Goal: Information Seeking & Learning: Learn about a topic

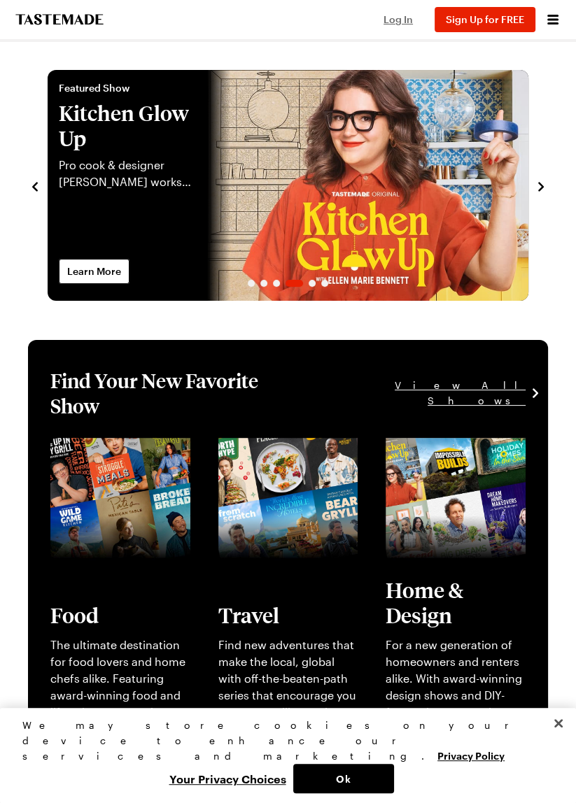
click at [399, 20] on span "Log In" at bounding box center [397, 19] width 29 height 12
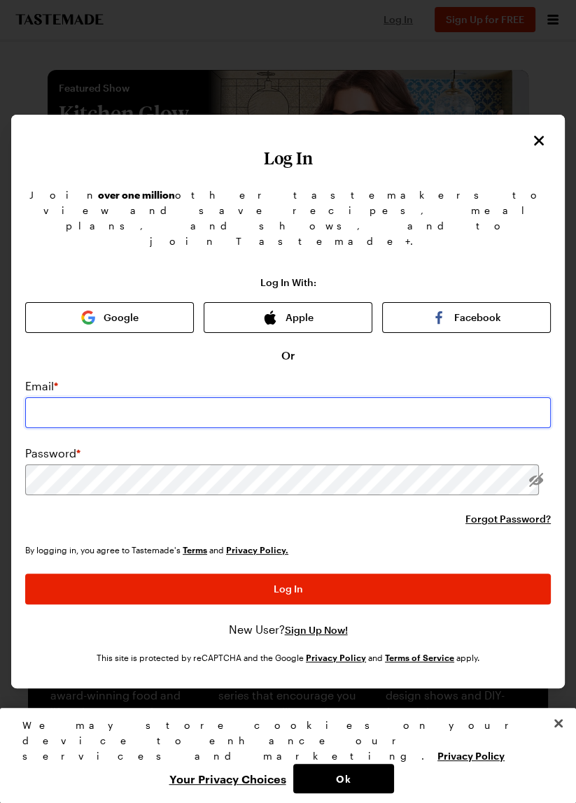
type input "jantrek86@gmail.com"
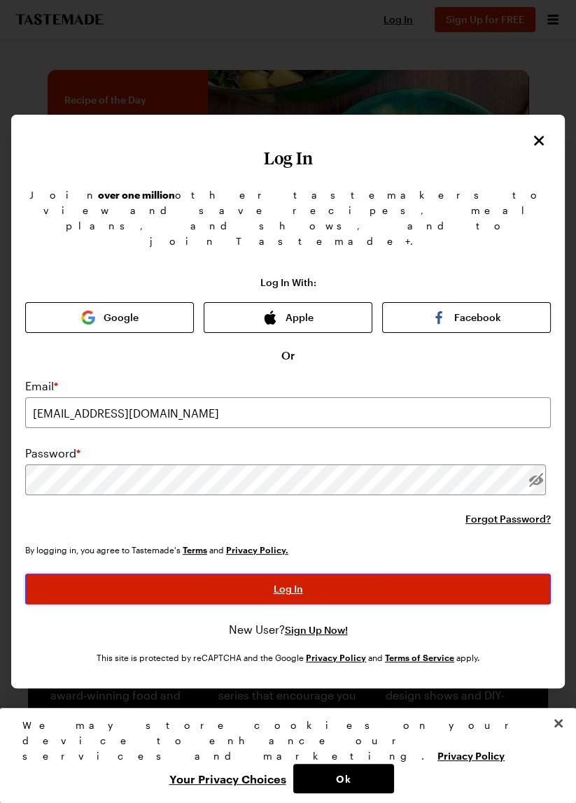
click at [306, 600] on button "Log In" at bounding box center [287, 589] width 525 height 31
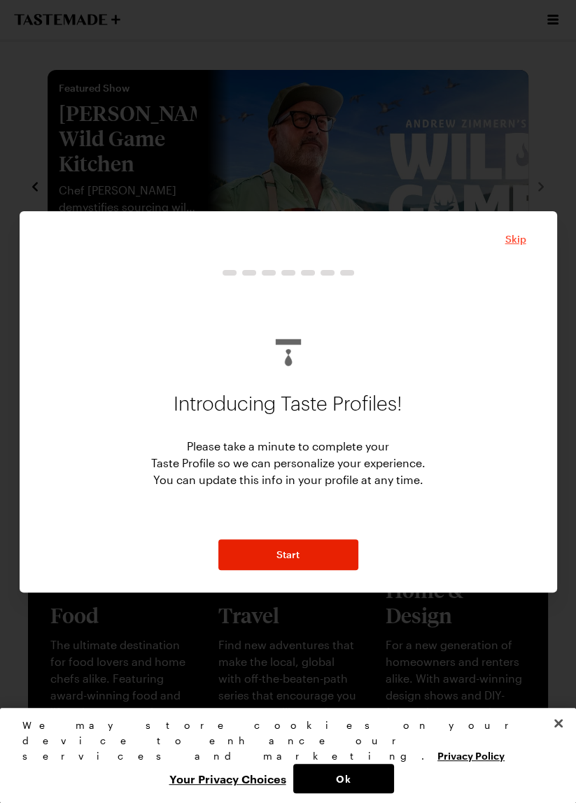
click at [518, 246] on span "Skip" at bounding box center [515, 239] width 21 height 14
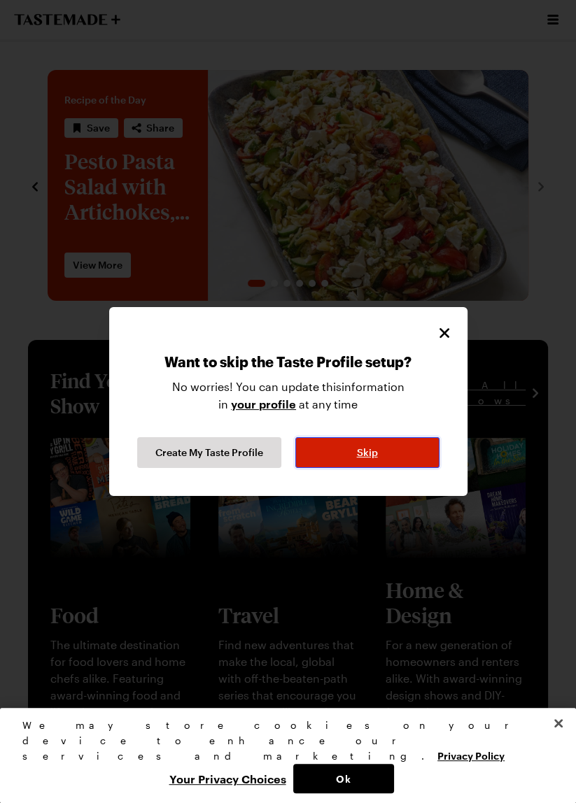
click at [379, 468] on button "Skip" at bounding box center [367, 452] width 144 height 31
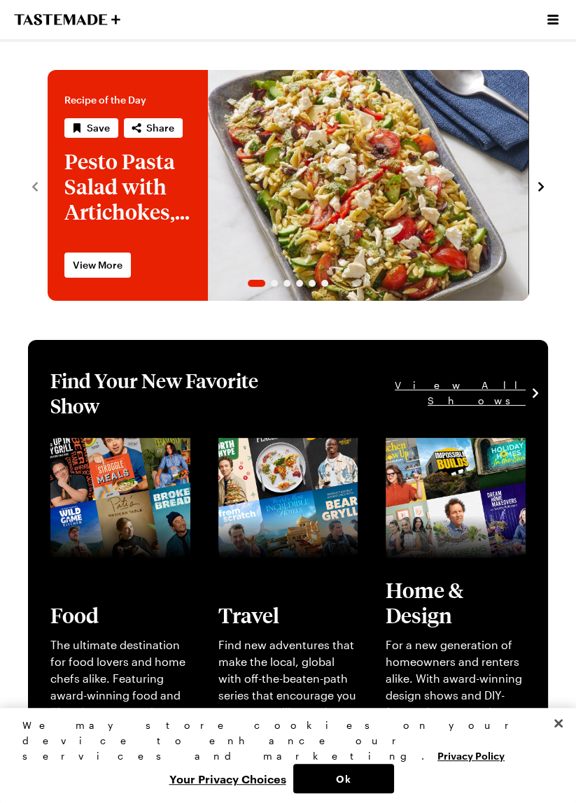
click at [555, 24] on icon "Open menu" at bounding box center [552, 19] width 17 height 17
click at [553, 21] on icon "Open menu" at bounding box center [552, 19] width 17 height 17
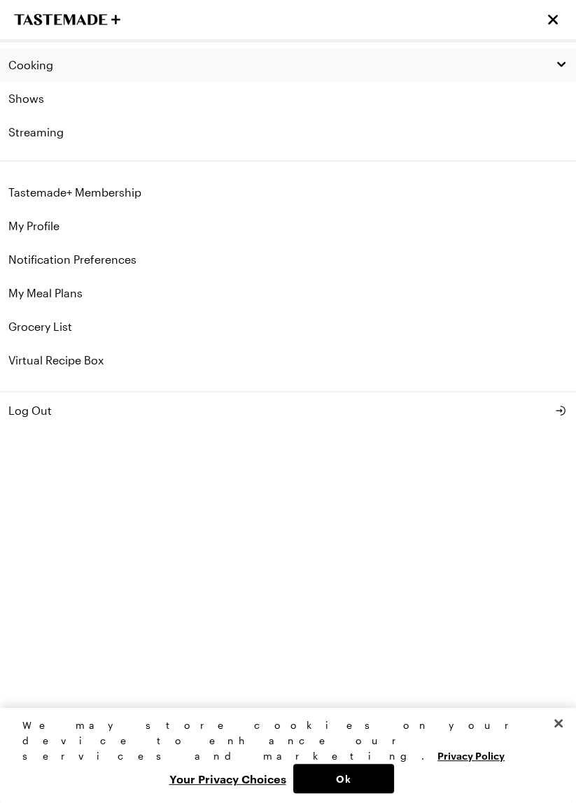
click at [567, 67] on icon "button" at bounding box center [561, 64] width 13 height 13
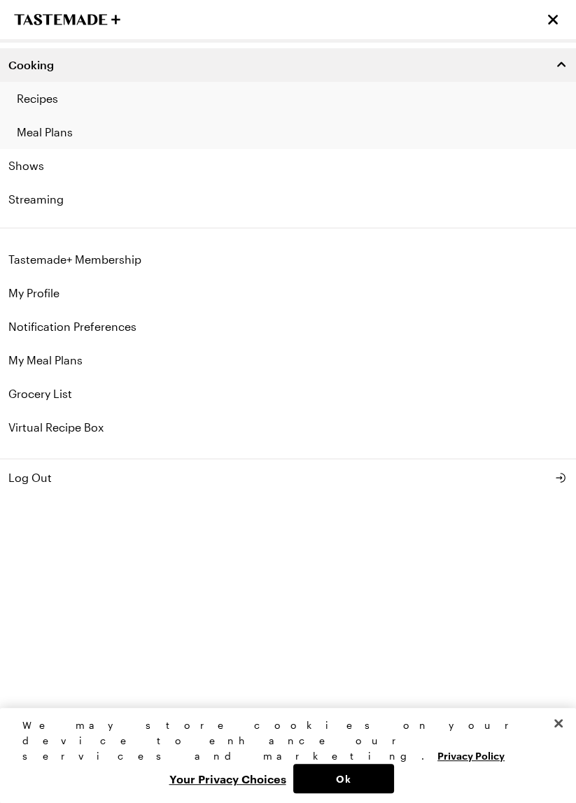
click at [45, 102] on link "Recipes" at bounding box center [288, 99] width 576 height 34
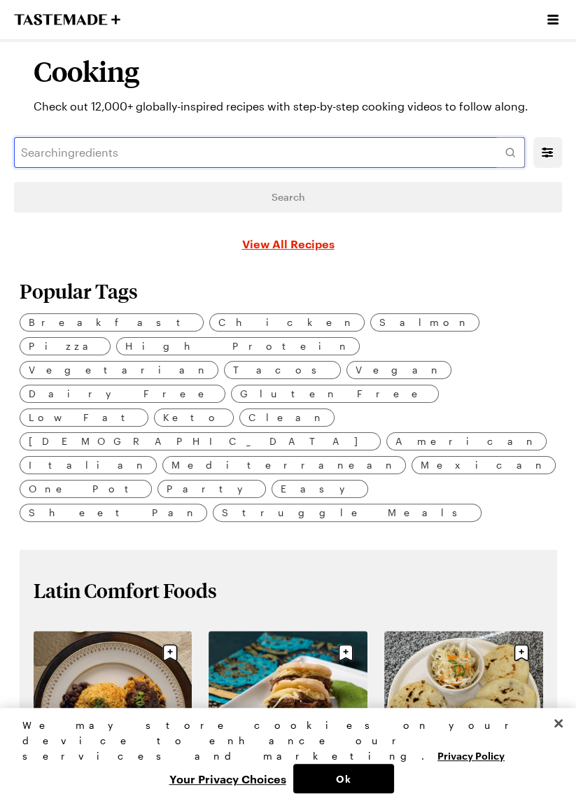
click at [106, 153] on input "text" at bounding box center [269, 152] width 511 height 31
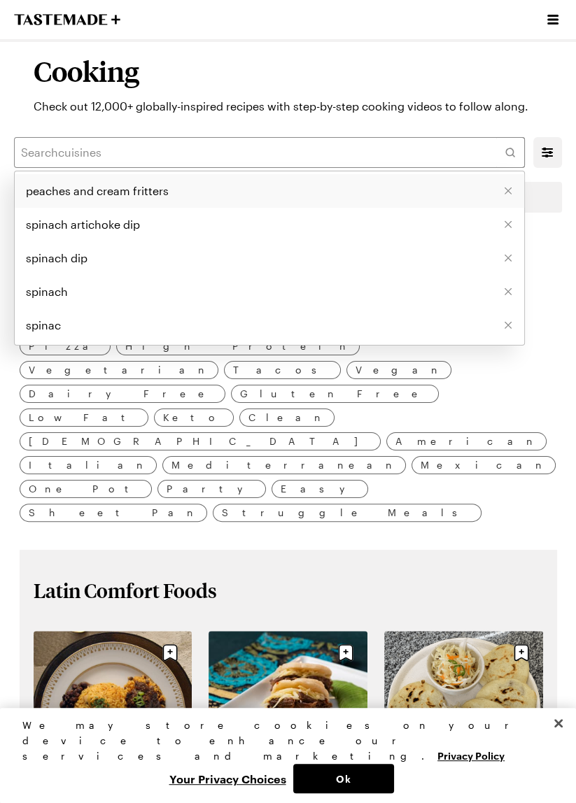
click at [133, 192] on span "peaches and cream fritters" at bounding box center [97, 191] width 143 height 17
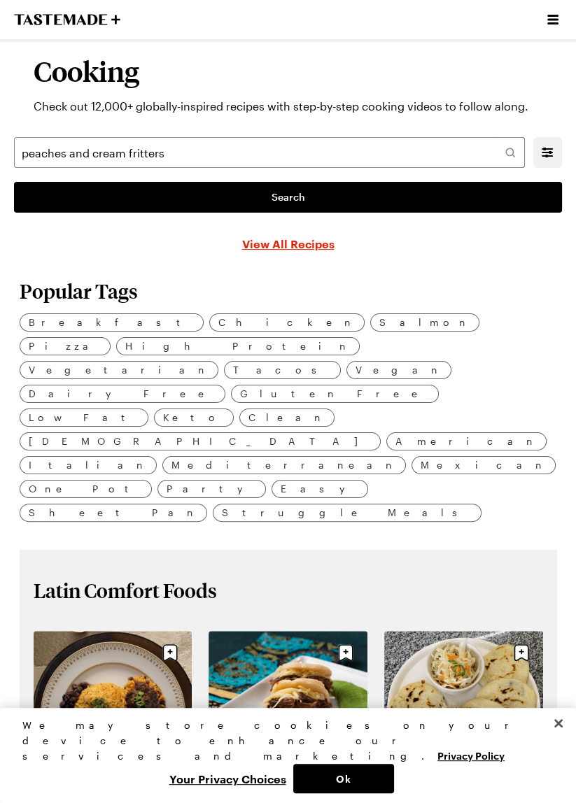
type input "peaches and cream fritters"
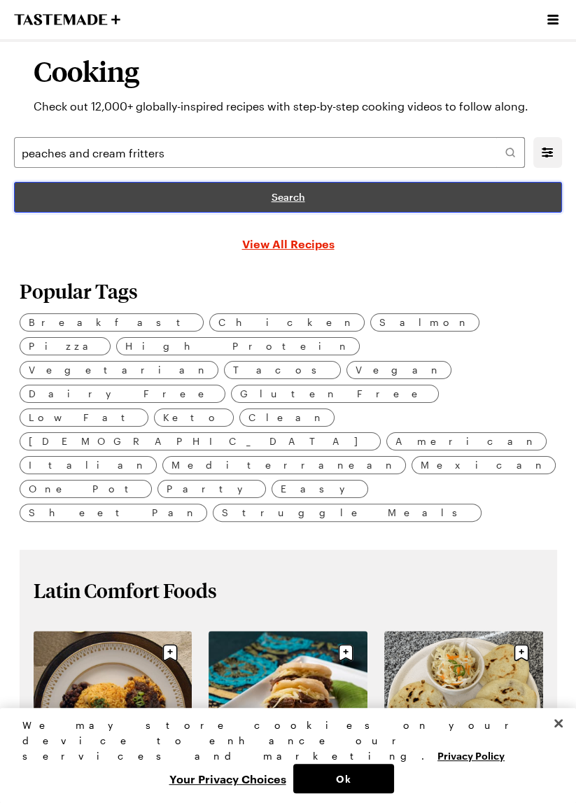
click at [285, 199] on span "Search" at bounding box center [288, 197] width 34 height 14
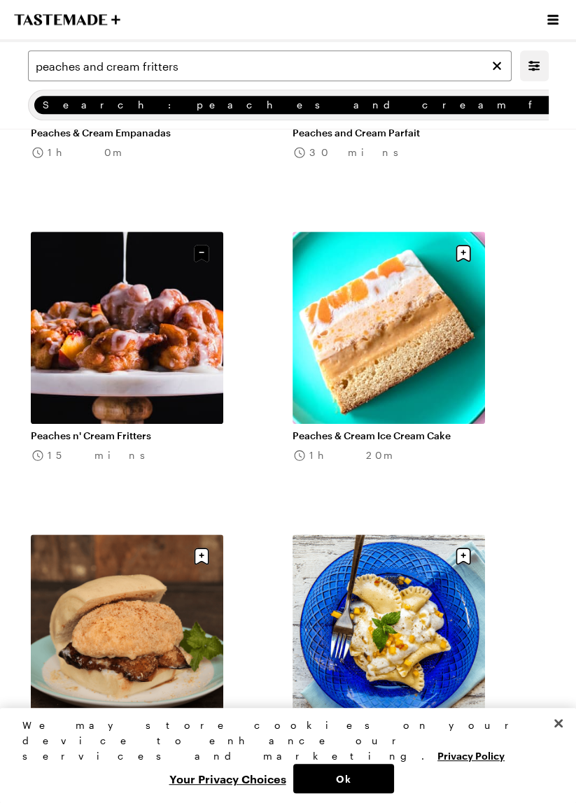
scroll to position [906, 0]
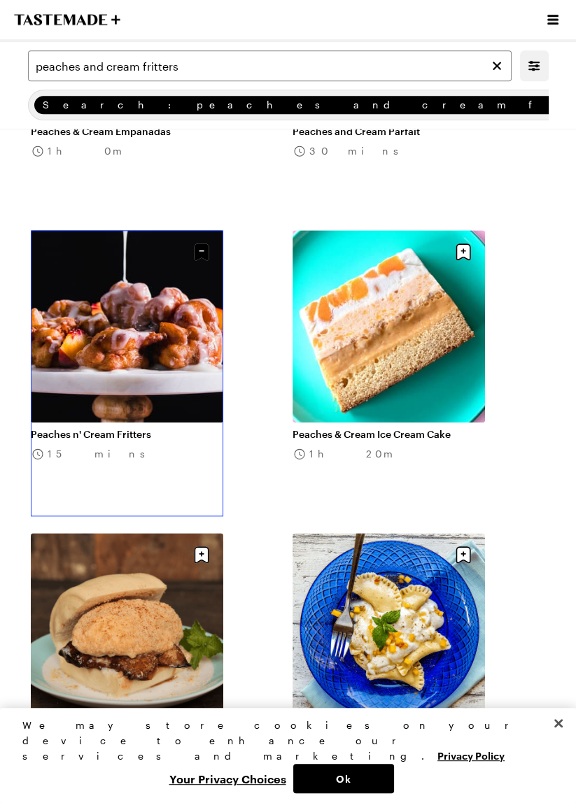
click at [129, 428] on link "Peaches n' Cream Fritters" at bounding box center [127, 434] width 192 height 13
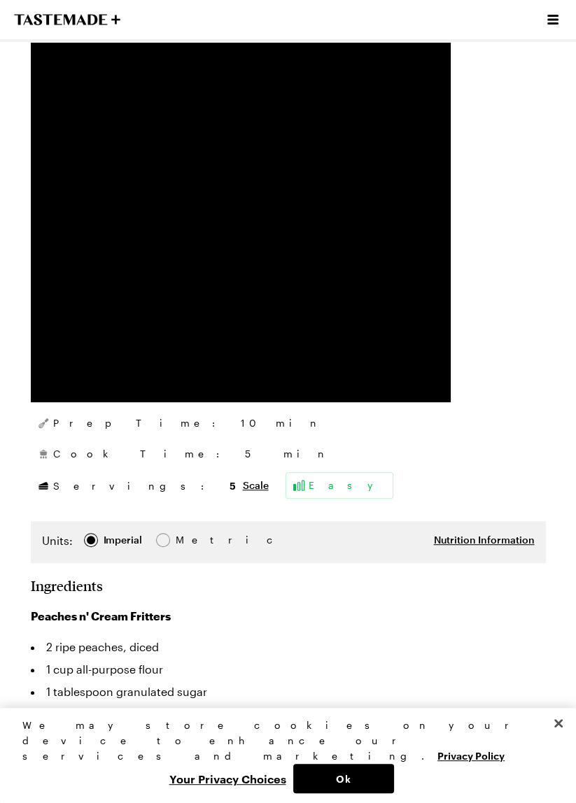
scroll to position [263, 0]
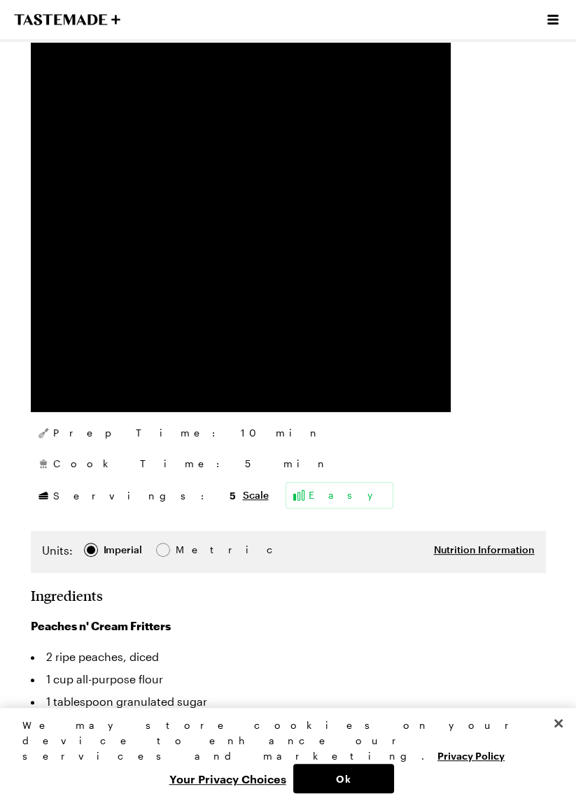
type textarea "x"
